Goal: Information Seeking & Learning: Learn about a topic

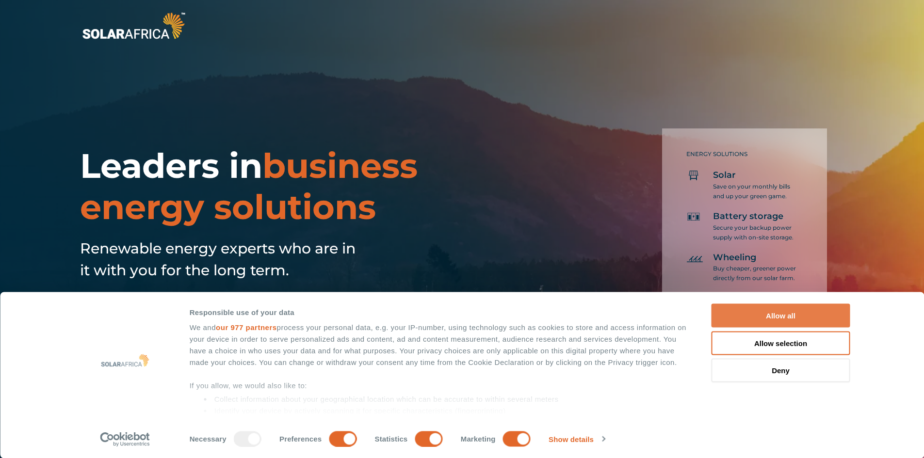
click at [792, 312] on button "Allow all" at bounding box center [780, 316] width 139 height 24
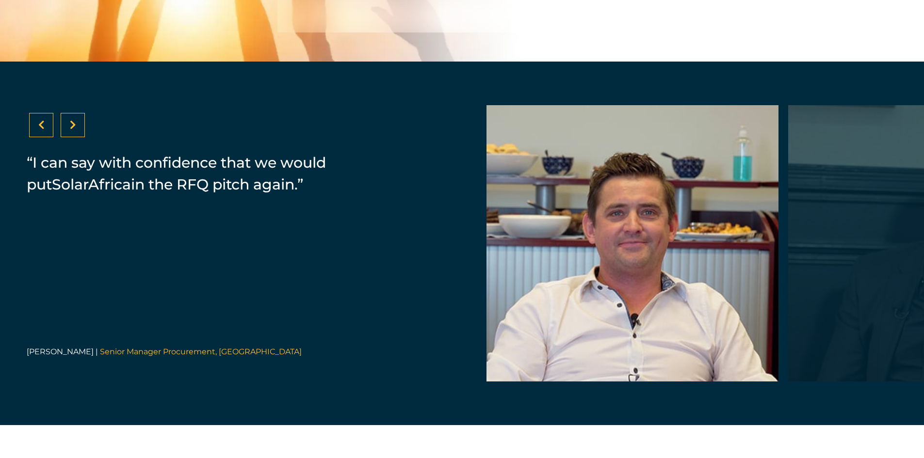
scroll to position [1939, 0]
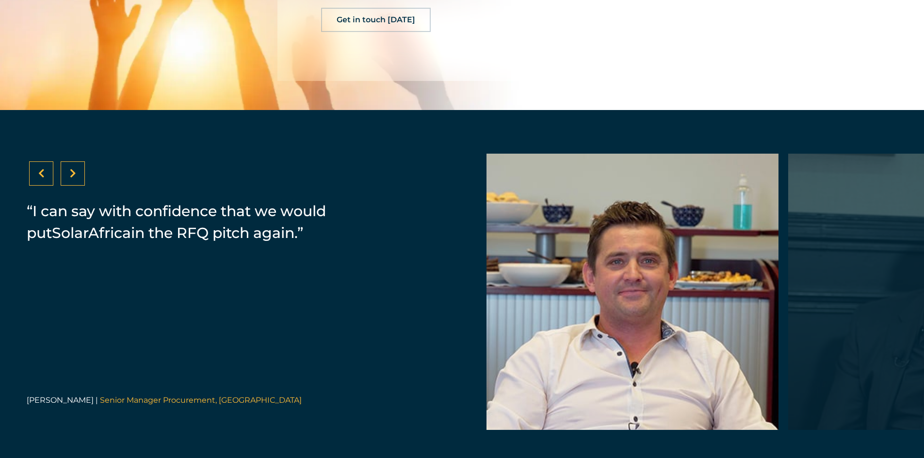
click at [74, 186] on div at bounding box center [73, 173] width 24 height 24
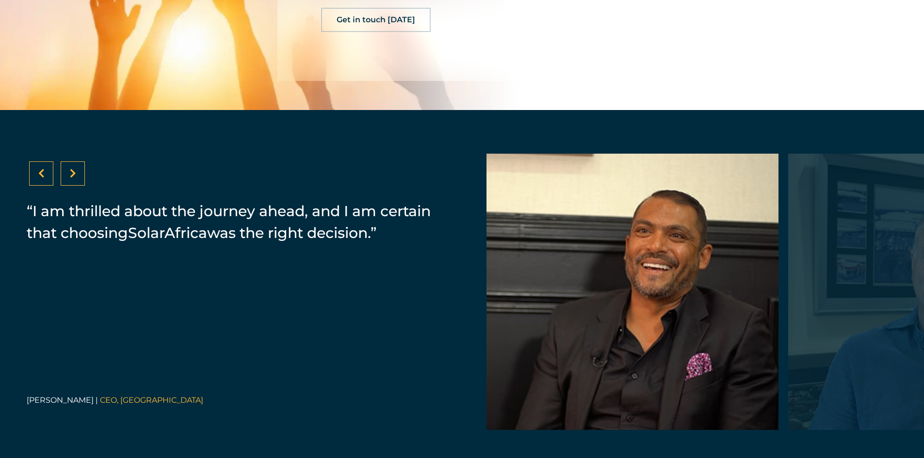
click at [74, 186] on div at bounding box center [73, 173] width 24 height 24
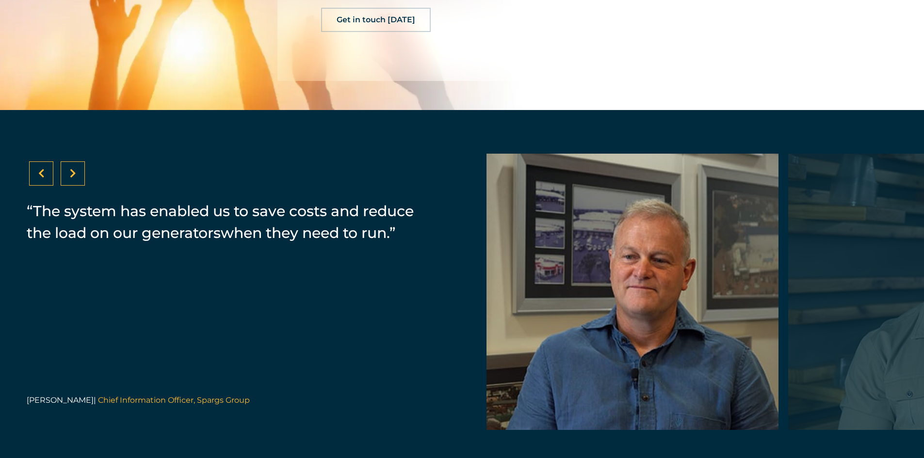
click at [74, 186] on div at bounding box center [73, 173] width 24 height 24
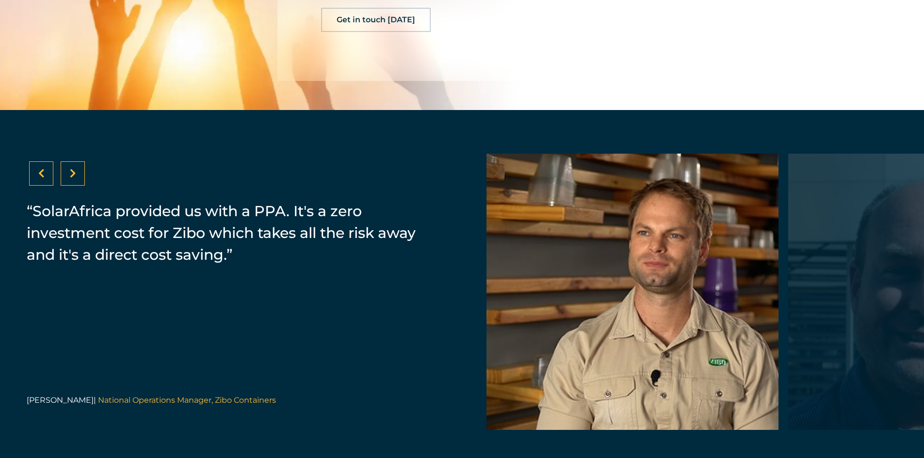
click at [74, 186] on div at bounding box center [73, 173] width 24 height 24
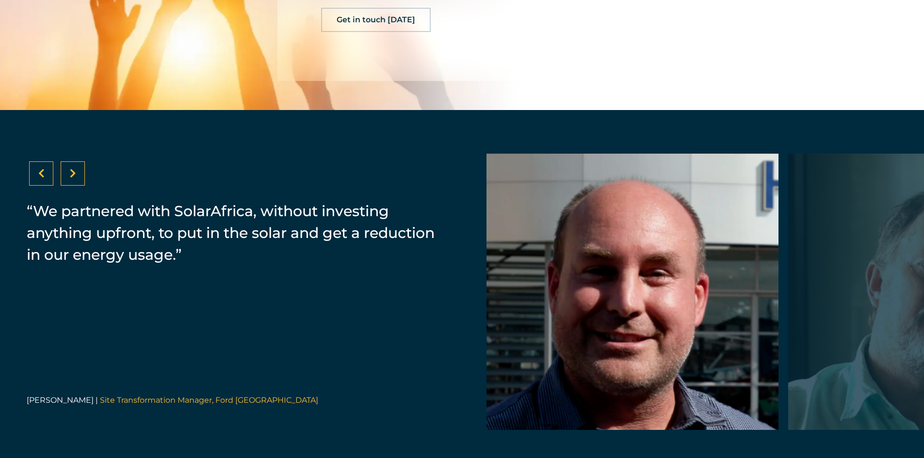
click at [74, 186] on div at bounding box center [73, 173] width 24 height 24
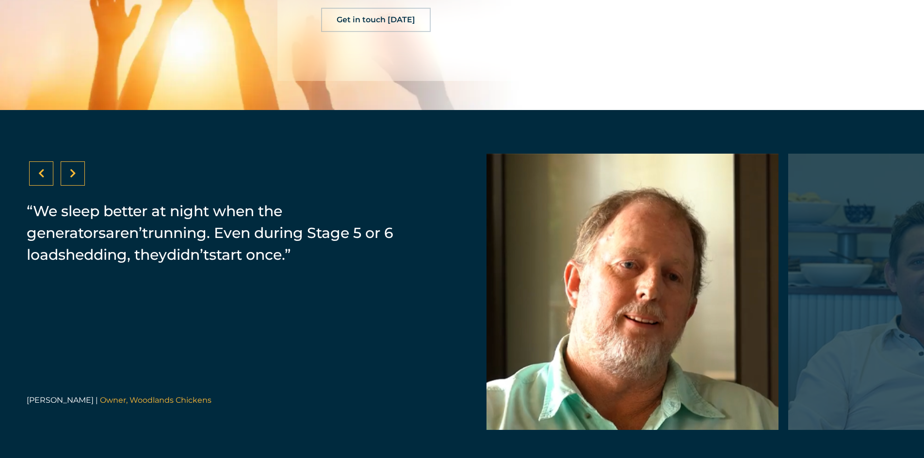
click at [74, 186] on div at bounding box center [73, 173] width 24 height 24
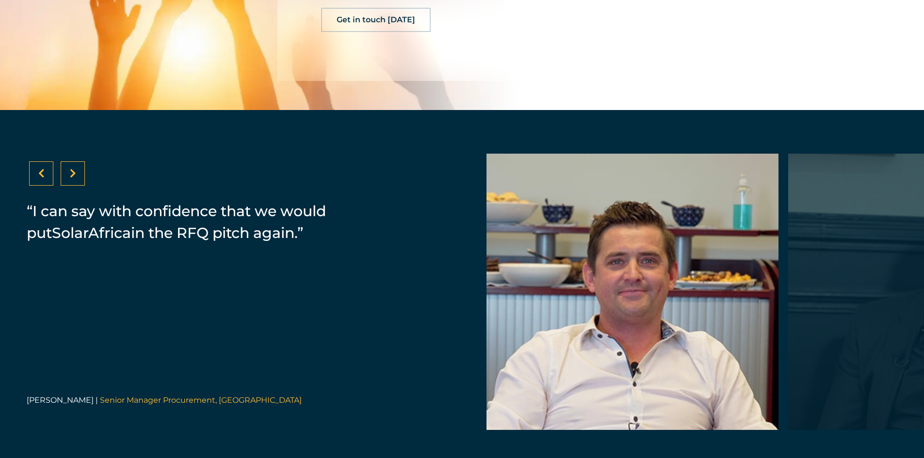
click at [74, 186] on div at bounding box center [73, 173] width 24 height 24
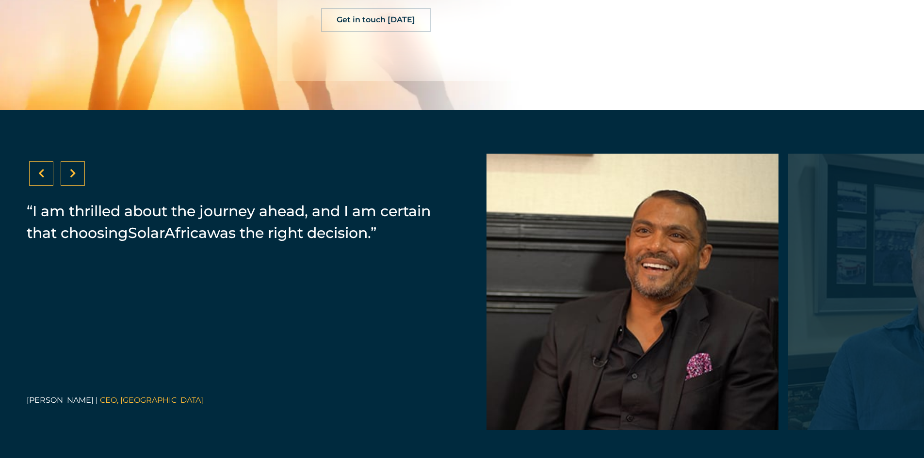
click at [74, 186] on div at bounding box center [73, 173] width 24 height 24
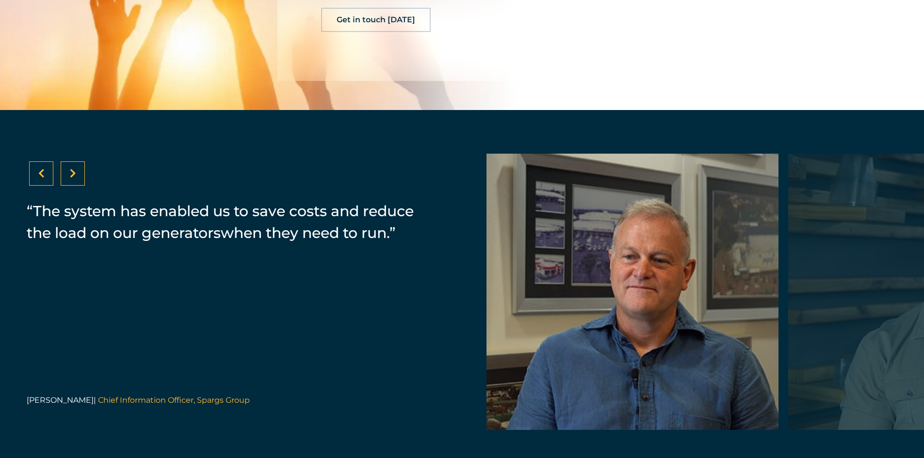
click at [74, 186] on div at bounding box center [73, 173] width 24 height 24
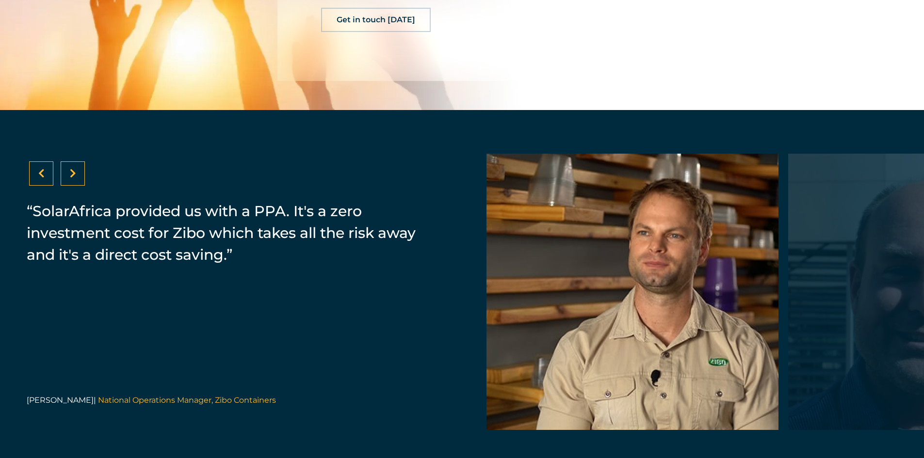
click at [74, 186] on div at bounding box center [73, 173] width 24 height 24
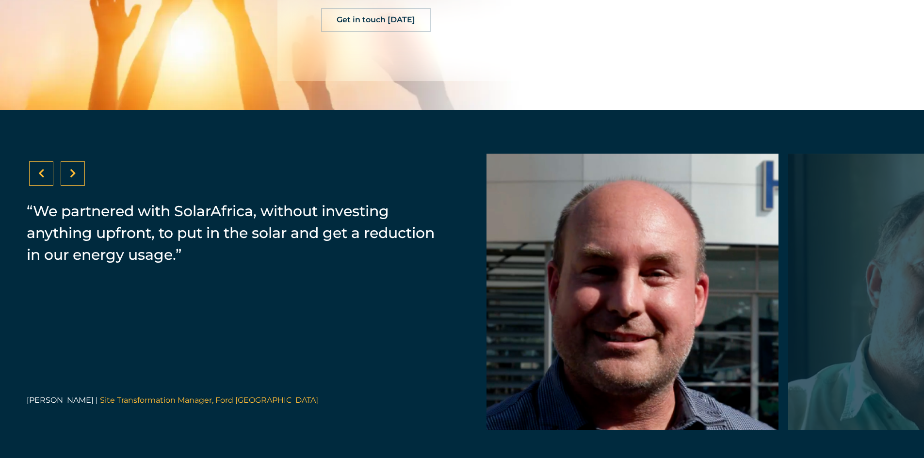
click at [74, 186] on div at bounding box center [73, 173] width 24 height 24
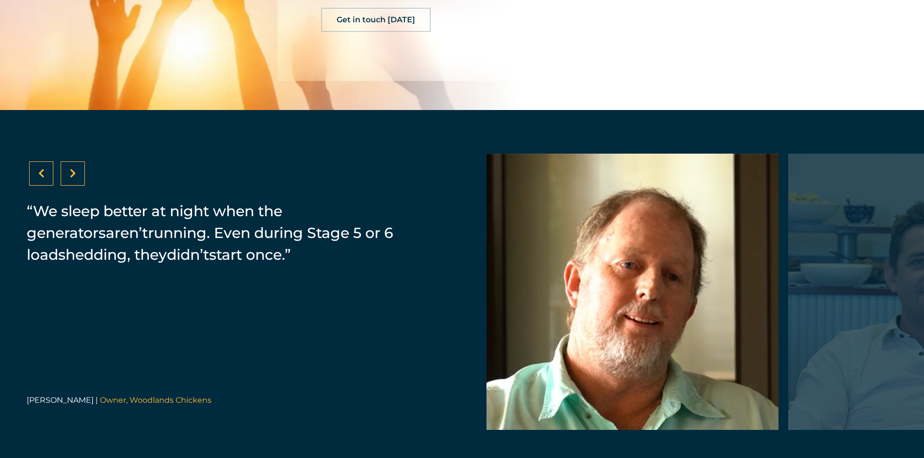
click at [74, 186] on div at bounding box center [73, 173] width 24 height 24
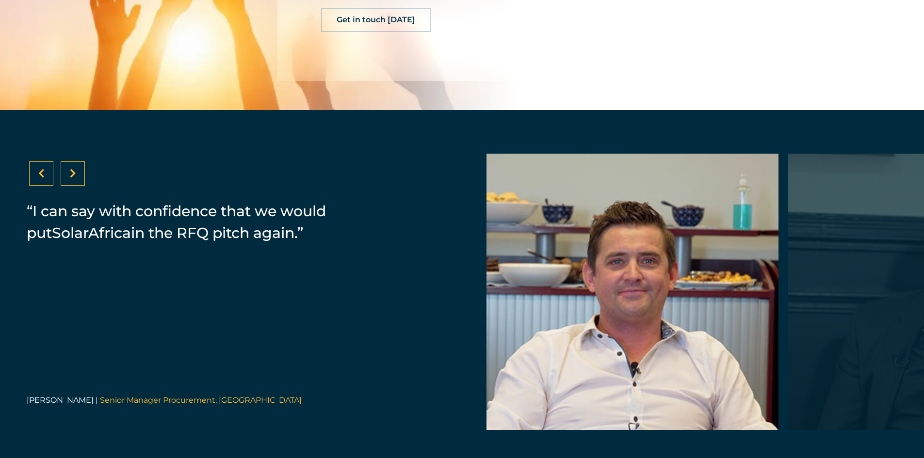
click at [74, 186] on div at bounding box center [73, 173] width 24 height 24
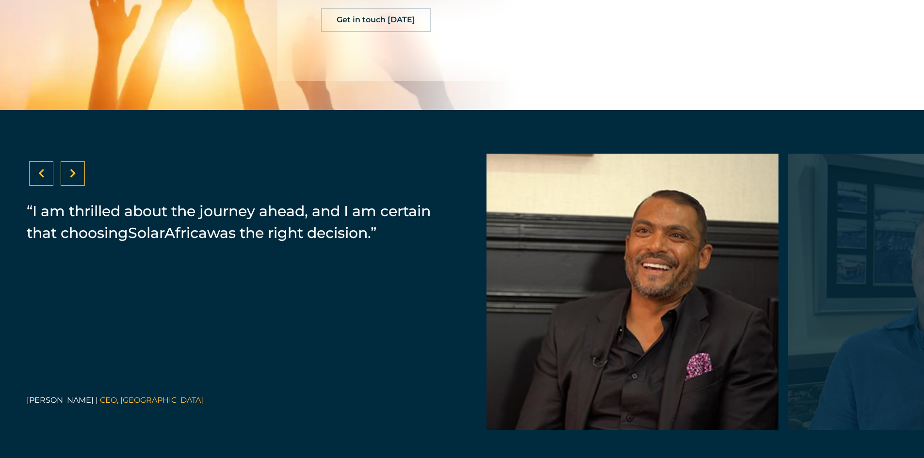
click at [74, 186] on div at bounding box center [73, 173] width 24 height 24
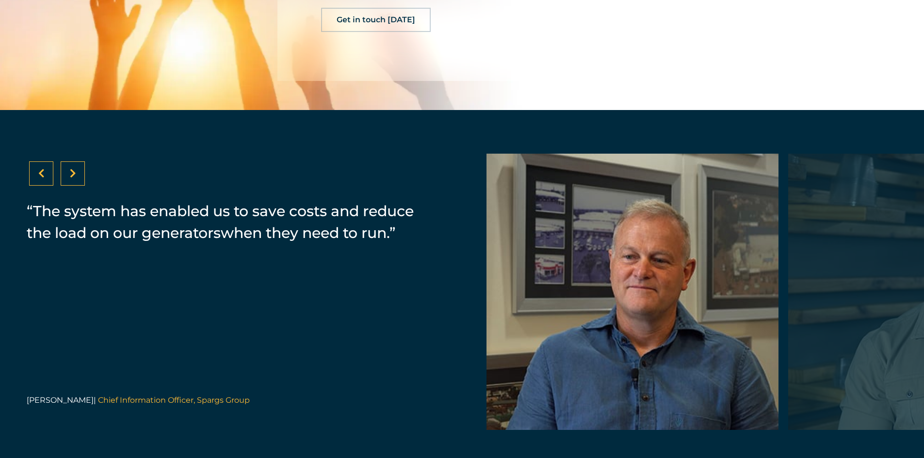
click at [74, 186] on div at bounding box center [73, 173] width 24 height 24
